Goal: Task Accomplishment & Management: Manage account settings

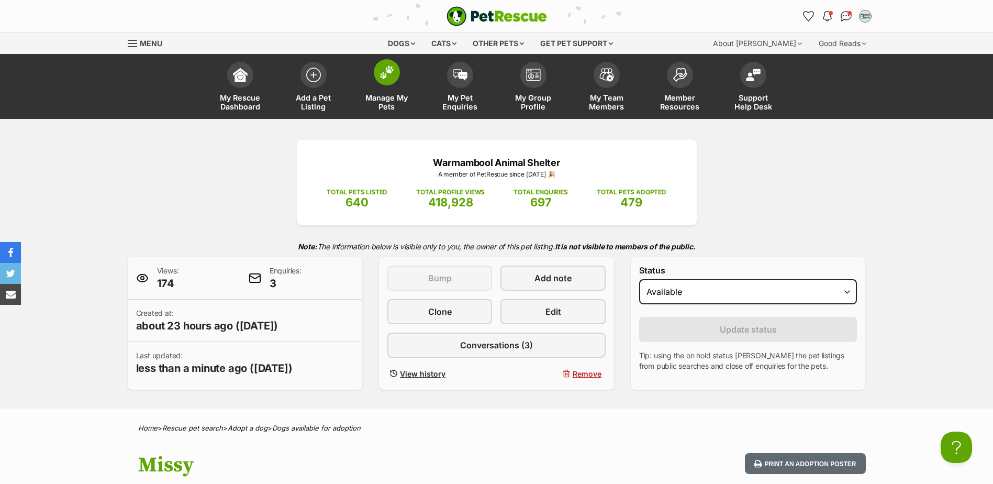
click at [385, 104] on span "Manage My Pets" at bounding box center [386, 102] width 47 height 18
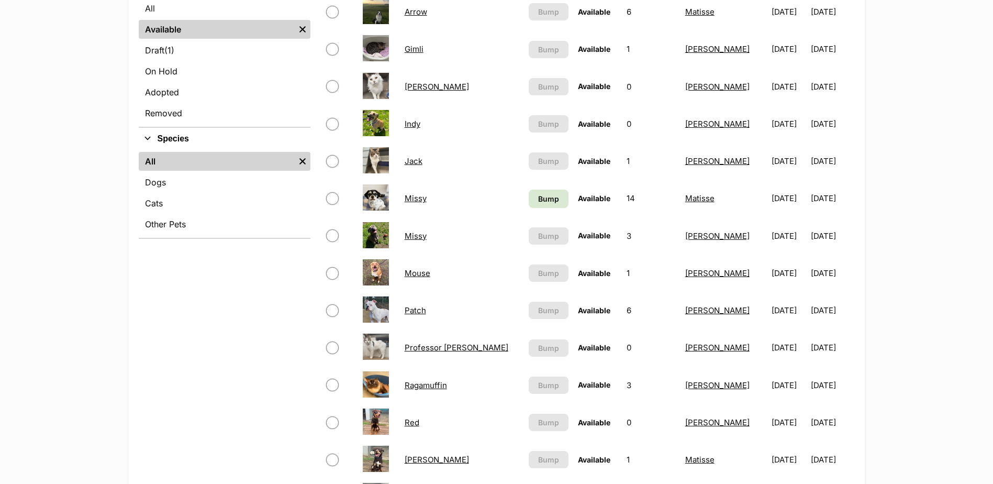
scroll to position [314, 0]
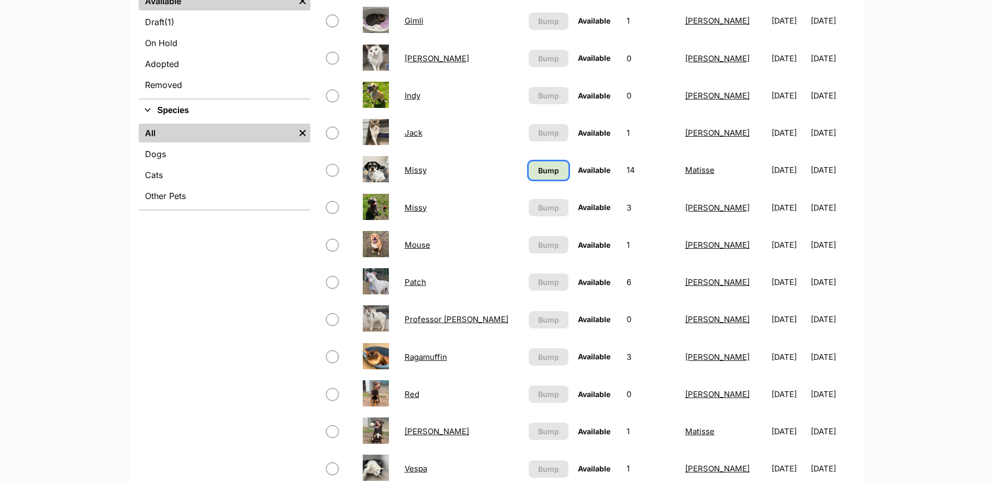
click at [538, 174] on span "Bump" at bounding box center [548, 170] width 21 height 11
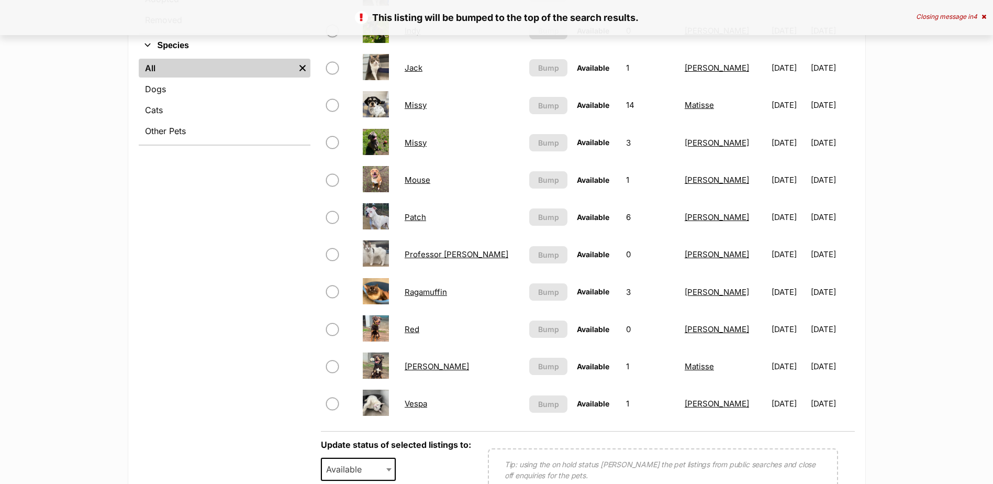
scroll to position [471, 0]
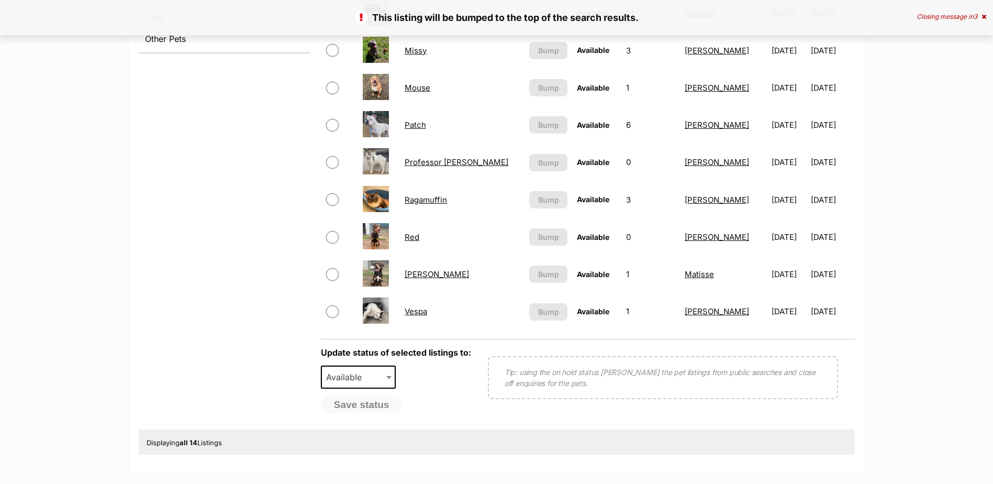
click at [335, 199] on input "checkbox" at bounding box center [332, 199] width 13 height 13
checkbox input "true"
click at [357, 379] on span "Available" at bounding box center [347, 377] width 50 height 15
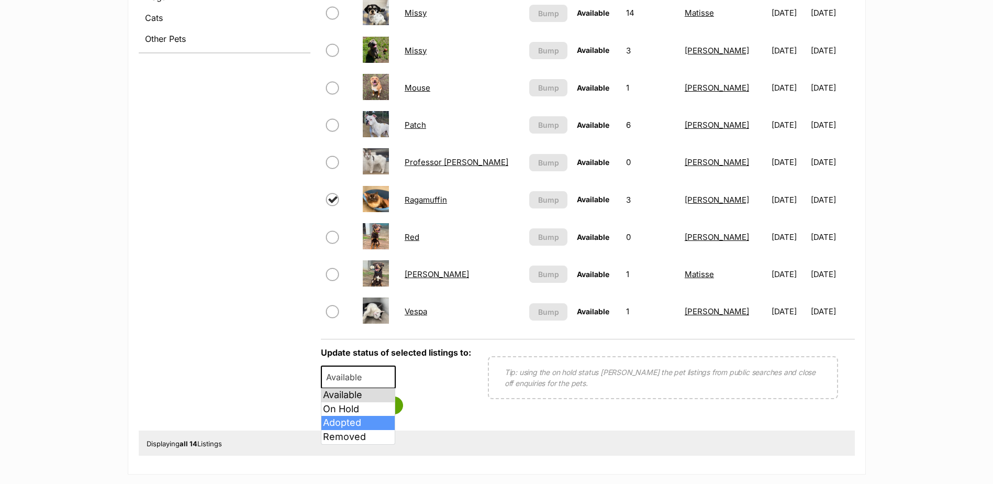
select select "rehomed"
click at [372, 408] on button "Save status" at bounding box center [362, 405] width 83 height 18
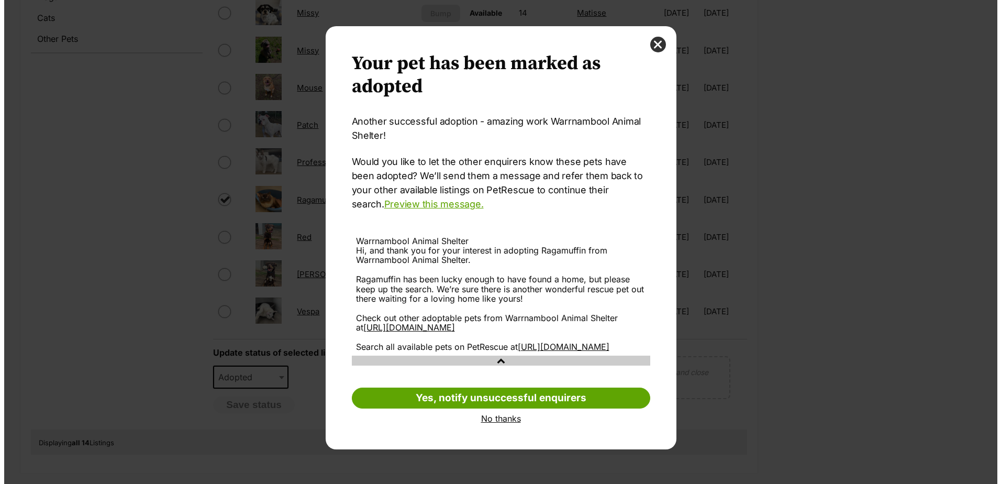
scroll to position [0, 0]
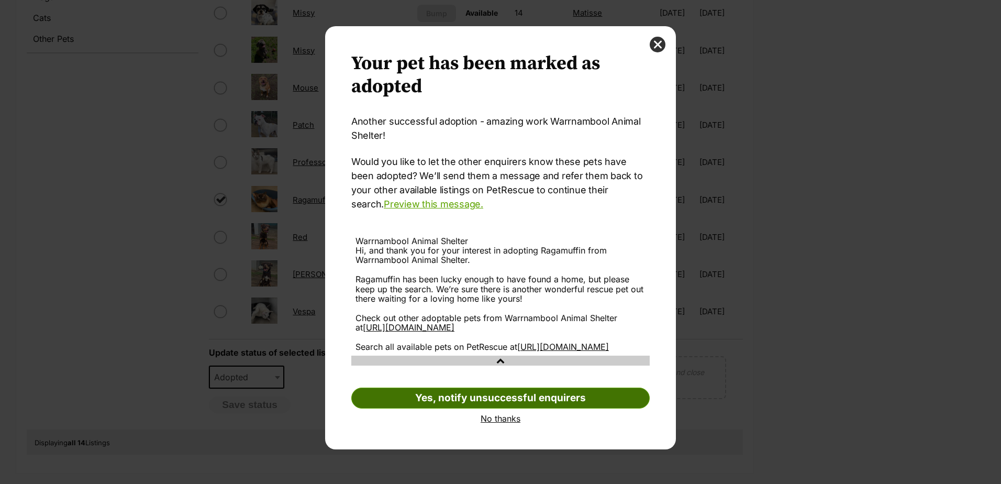
click at [551, 408] on link "Yes, notify unsuccessful enquirers" at bounding box center [500, 397] width 298 height 21
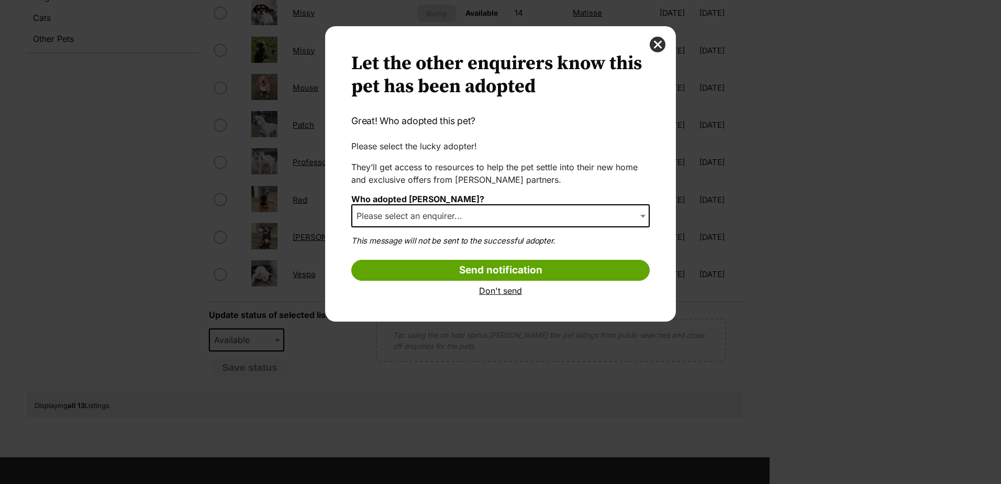
click at [402, 220] on span "Please select an enquirer..." at bounding box center [412, 215] width 120 height 15
select select "other"
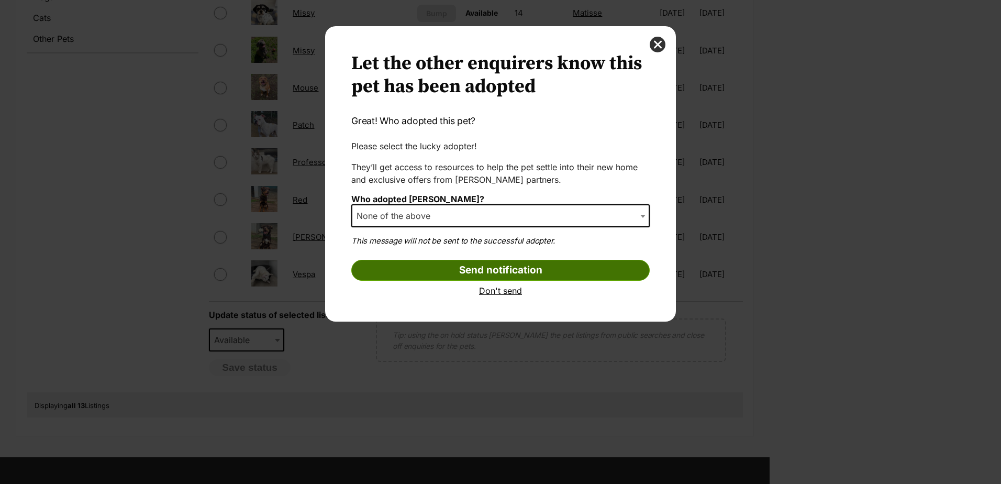
click at [481, 269] on input "Send notification" at bounding box center [500, 270] width 298 height 21
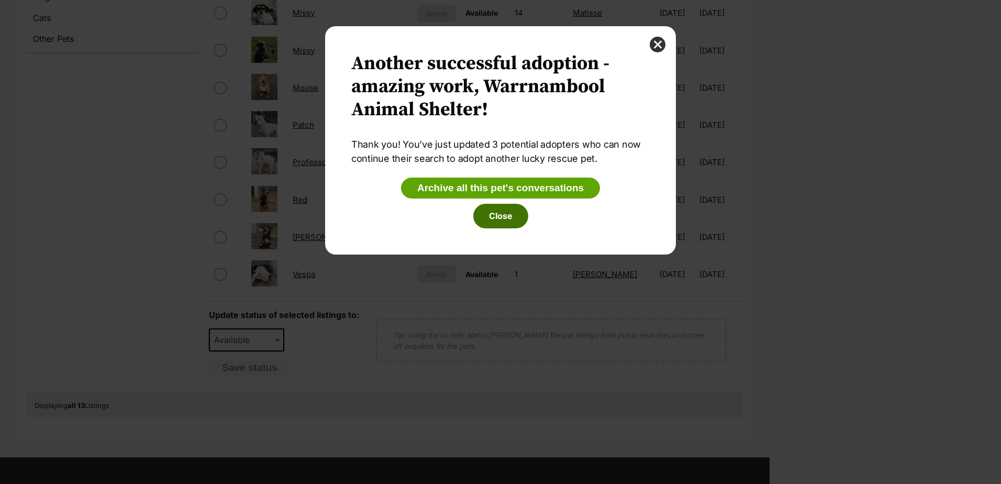
click at [503, 220] on button "Close" at bounding box center [500, 216] width 55 height 24
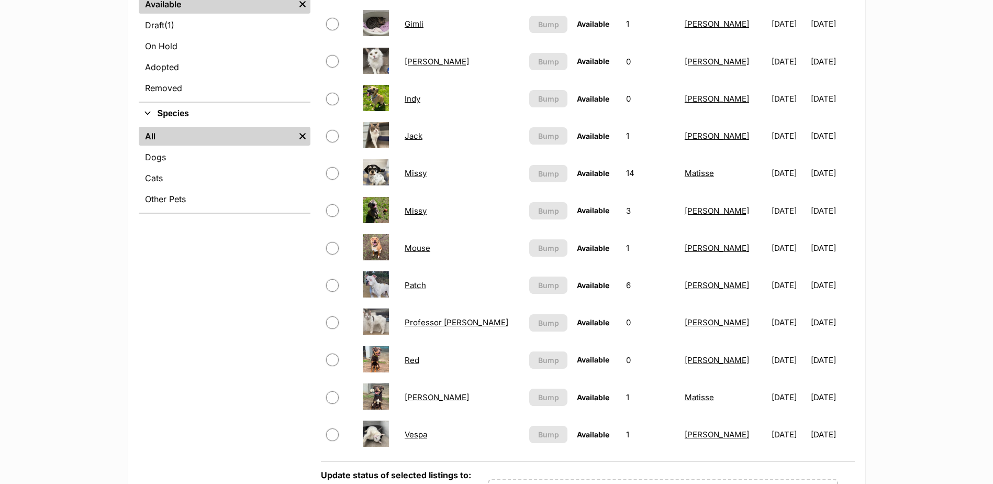
scroll to position [314, 0]
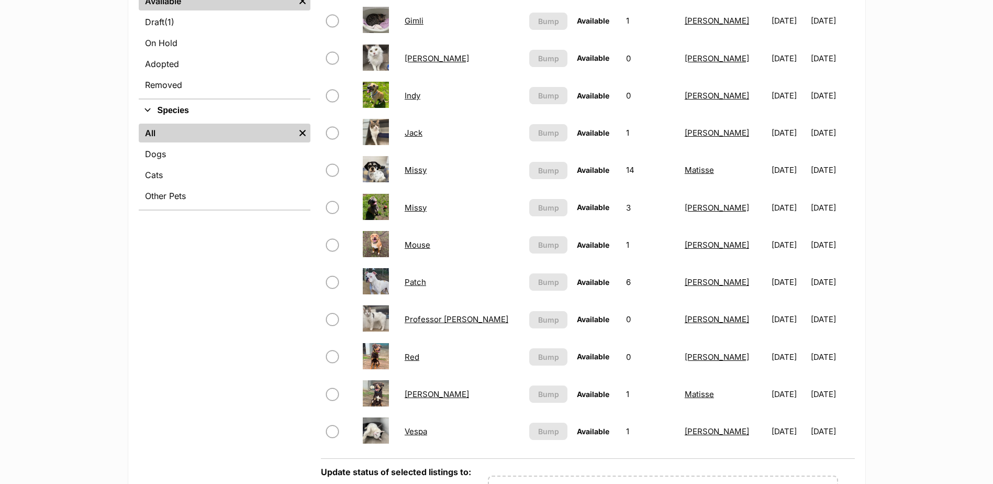
click at [416, 171] on link "Missy" at bounding box center [416, 170] width 22 height 10
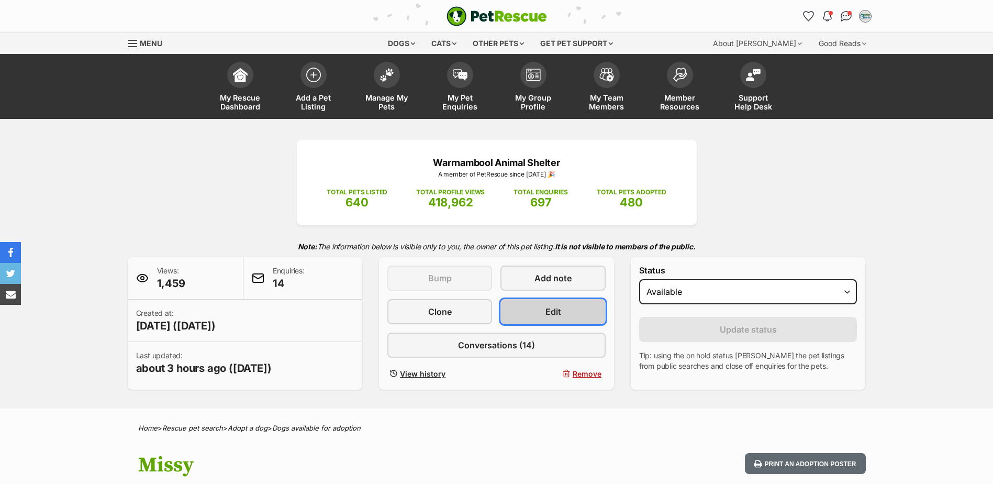
click at [561, 310] on span "Edit" at bounding box center [554, 311] width 16 height 13
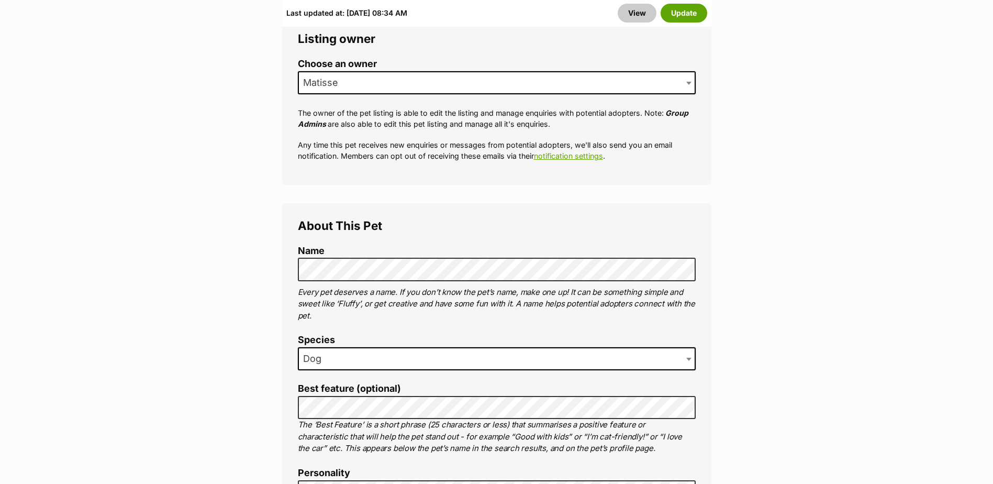
scroll to position [471, 0]
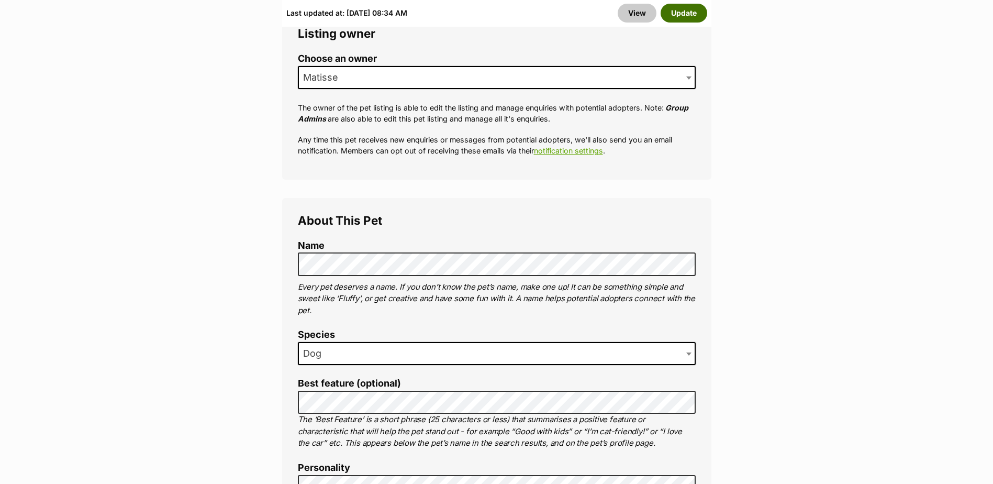
click at [678, 12] on button "Update" at bounding box center [684, 13] width 47 height 19
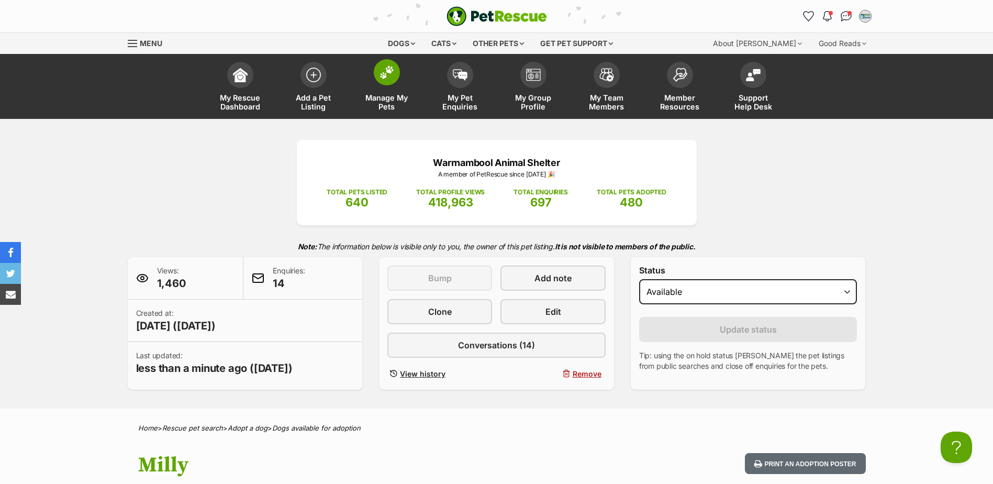
click at [385, 101] on span "Manage My Pets" at bounding box center [386, 102] width 47 height 18
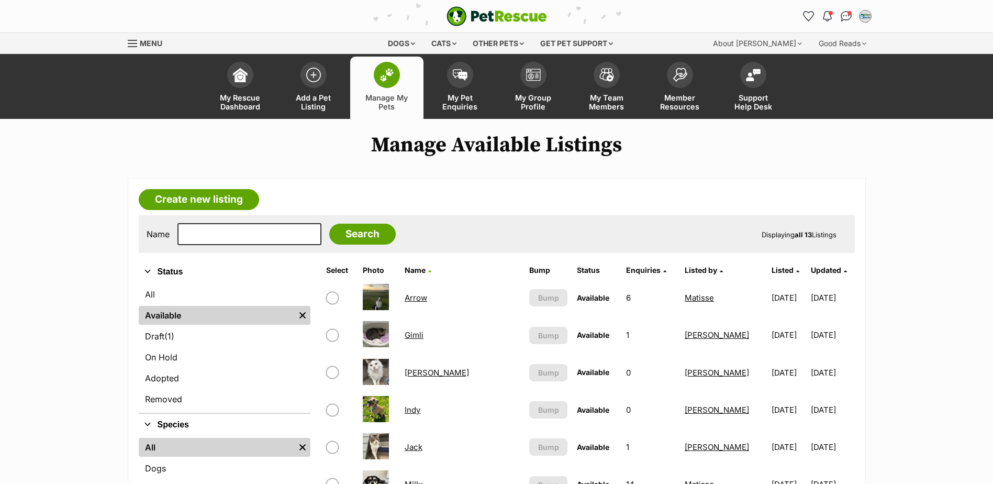
scroll to position [157, 0]
